Goal: Navigation & Orientation: Find specific page/section

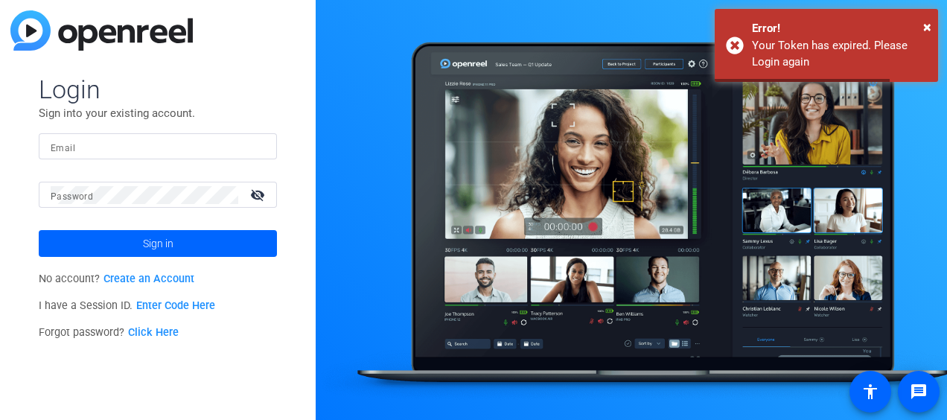
click at [92, 151] on input "Email" at bounding box center [158, 147] width 214 height 18
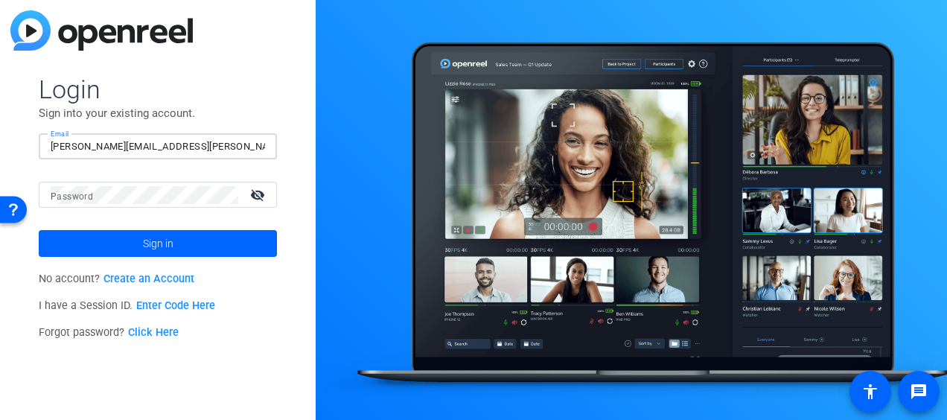
type input "[PERSON_NAME][EMAIL_ADDRESS][PERSON_NAME][DOMAIN_NAME]"
click at [39, 230] on button "Sign in" at bounding box center [158, 243] width 238 height 27
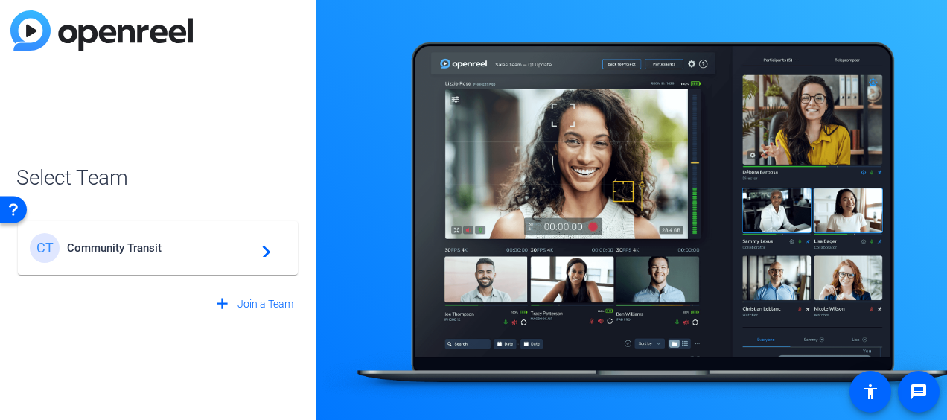
click at [246, 263] on mat-card-content "CT Community Transit navigate_next" at bounding box center [158, 248] width 280 height 54
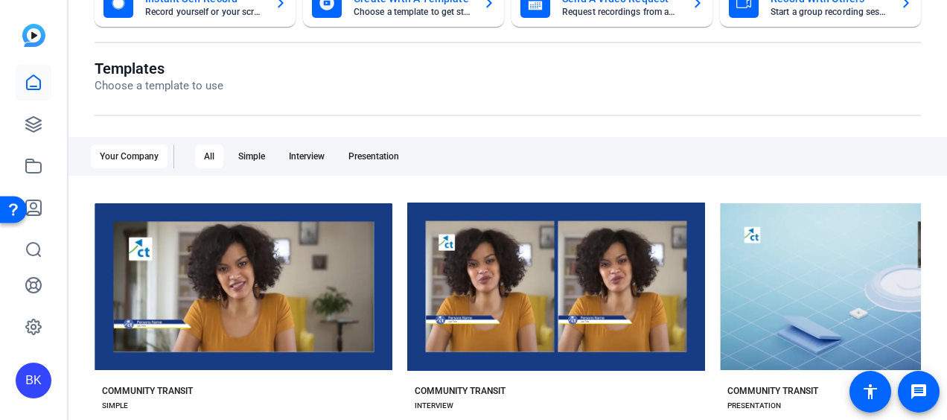
scroll to position [1, 0]
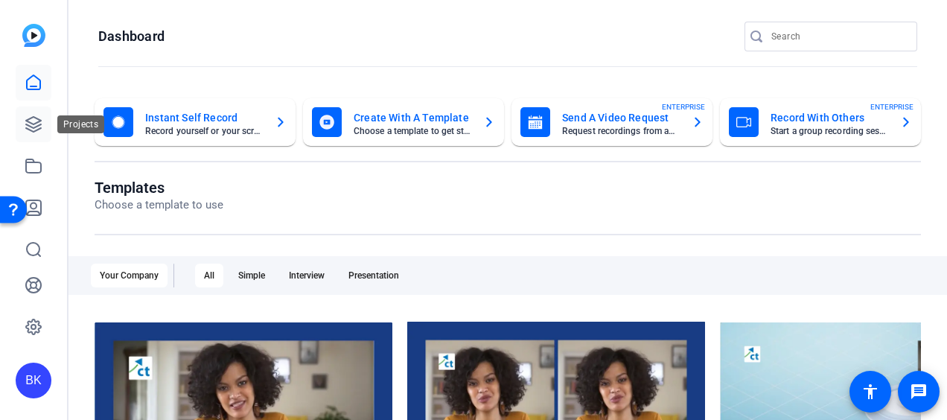
click at [43, 124] on link at bounding box center [34, 124] width 36 height 36
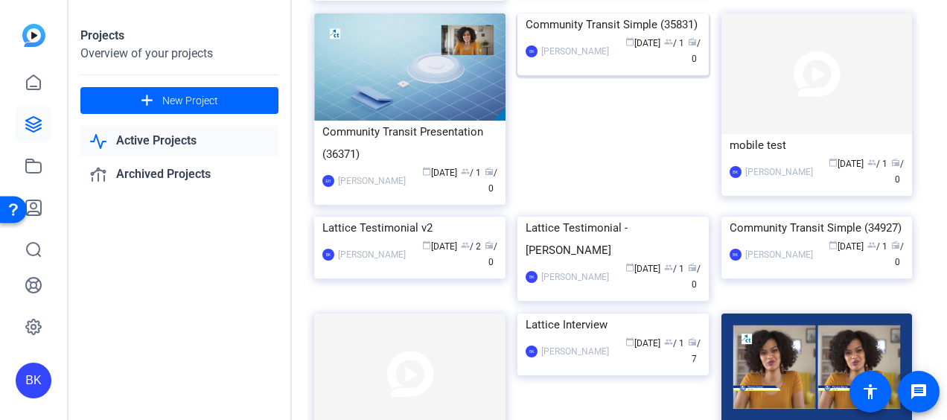
scroll to position [364, 0]
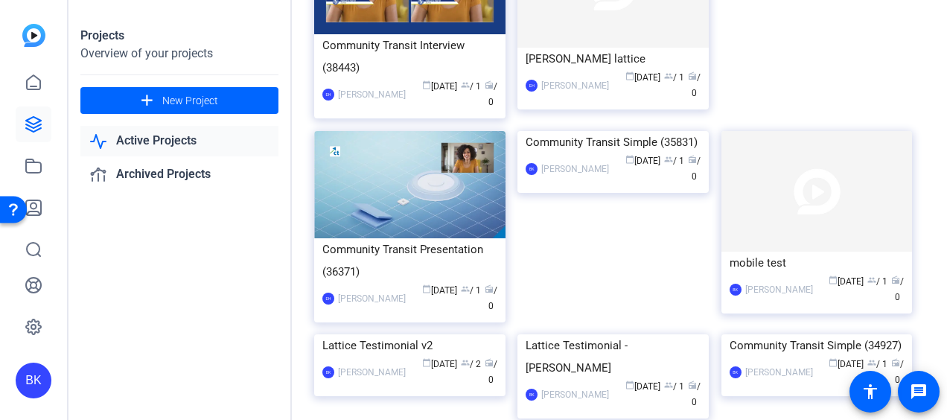
drag, startPoint x: 676, startPoint y: 150, endPoint x: 716, endPoint y: 124, distance: 48.3
click at [721, 124] on div "[PERSON_NAME] EH [PERSON_NAME] calendar_today [DATE] group / 2 radio / 0" at bounding box center [822, 29] width 203 height 204
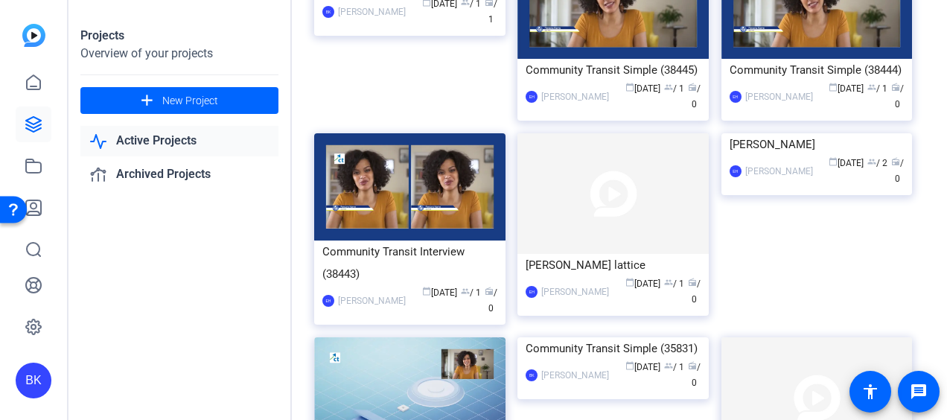
scroll to position [0, 0]
